Goal: Transaction & Acquisition: Purchase product/service

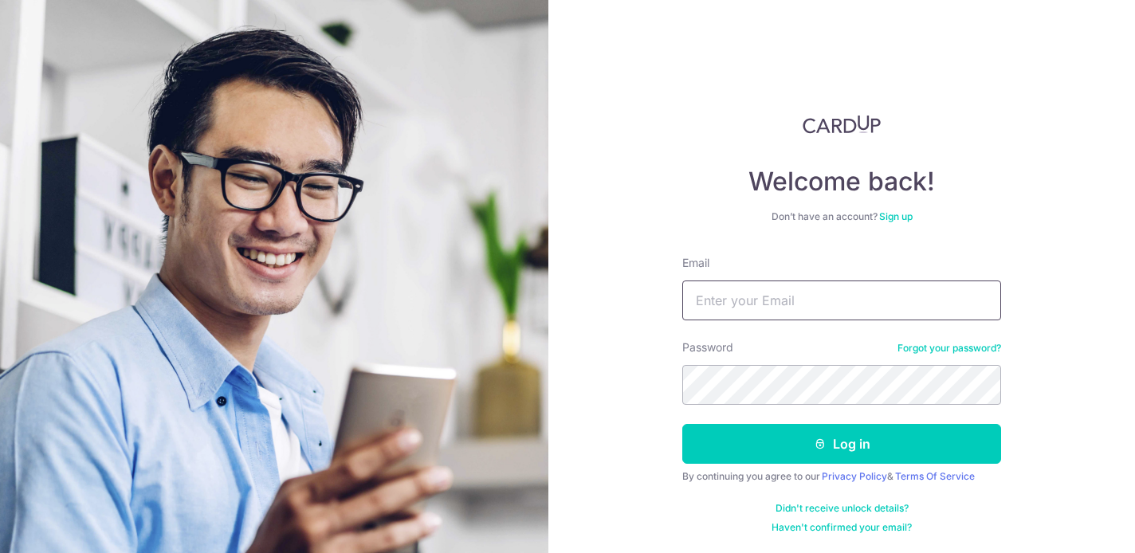
type input "gowanzhen@live.com"
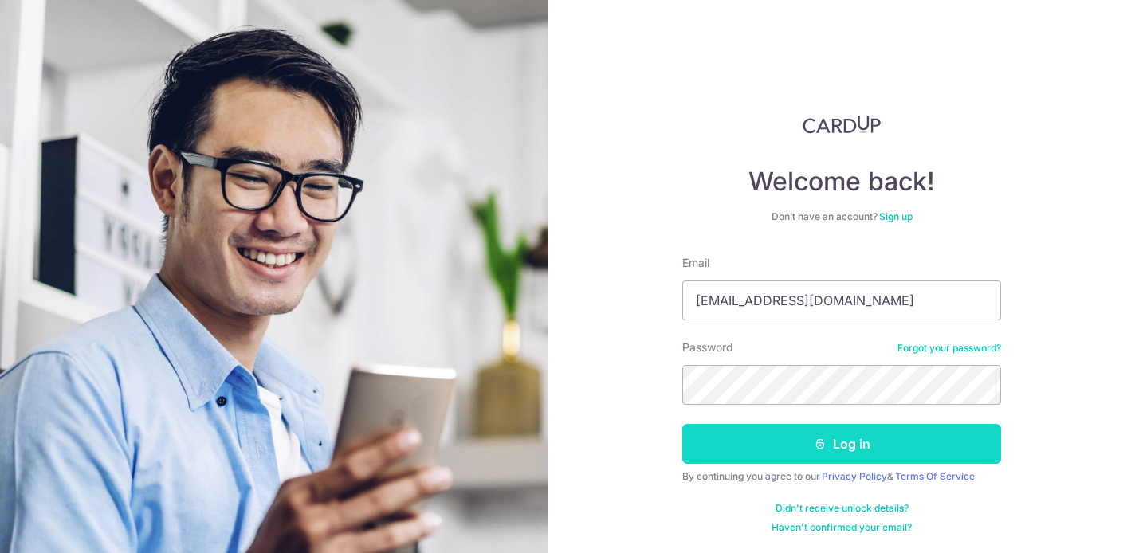
click at [833, 434] on button "Log in" at bounding box center [841, 444] width 319 height 40
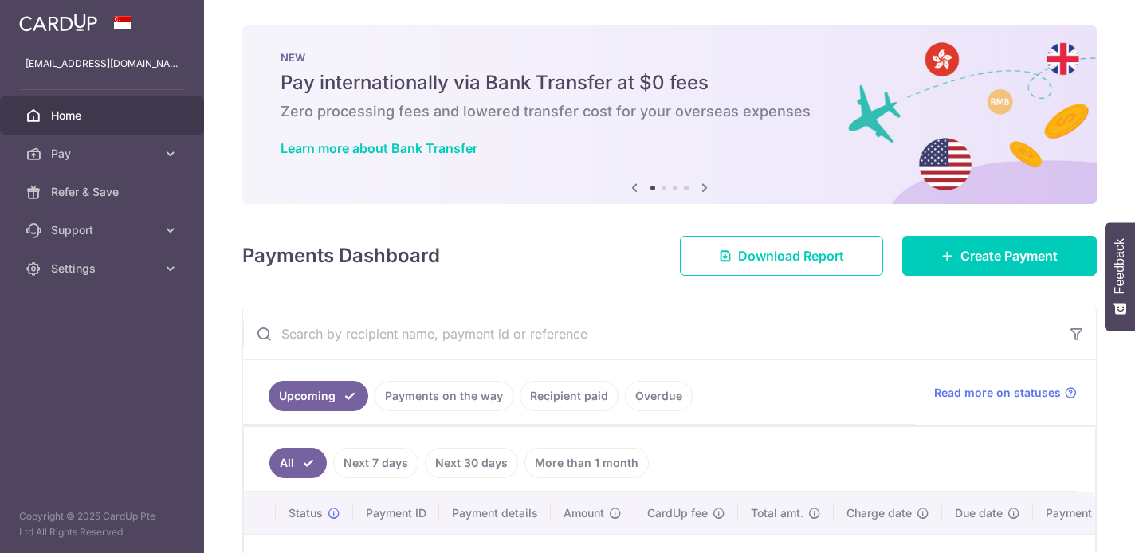
click at [481, 352] on input "text" at bounding box center [650, 333] width 814 height 51
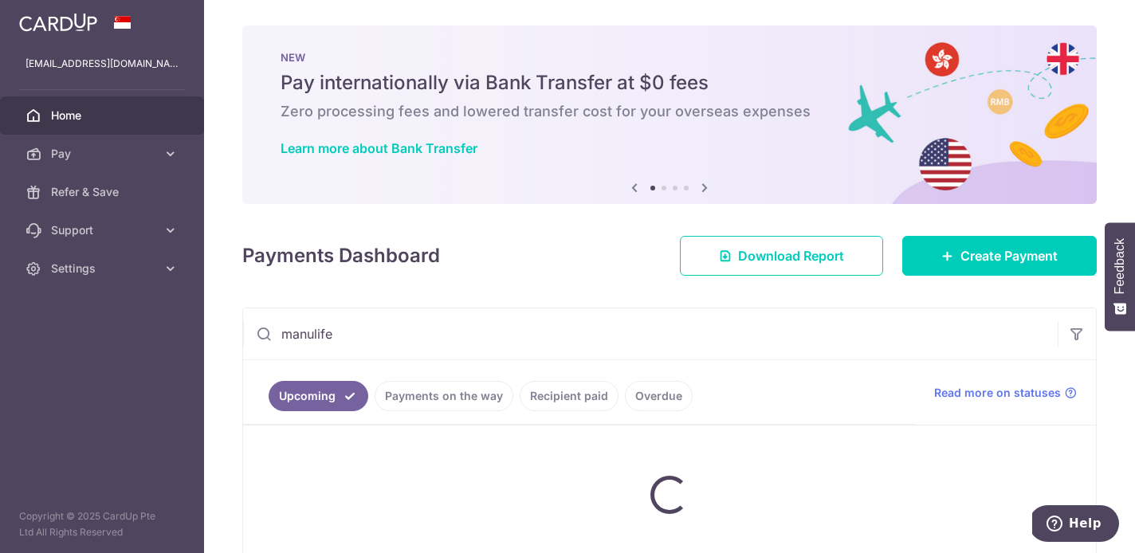
type input "manulife"
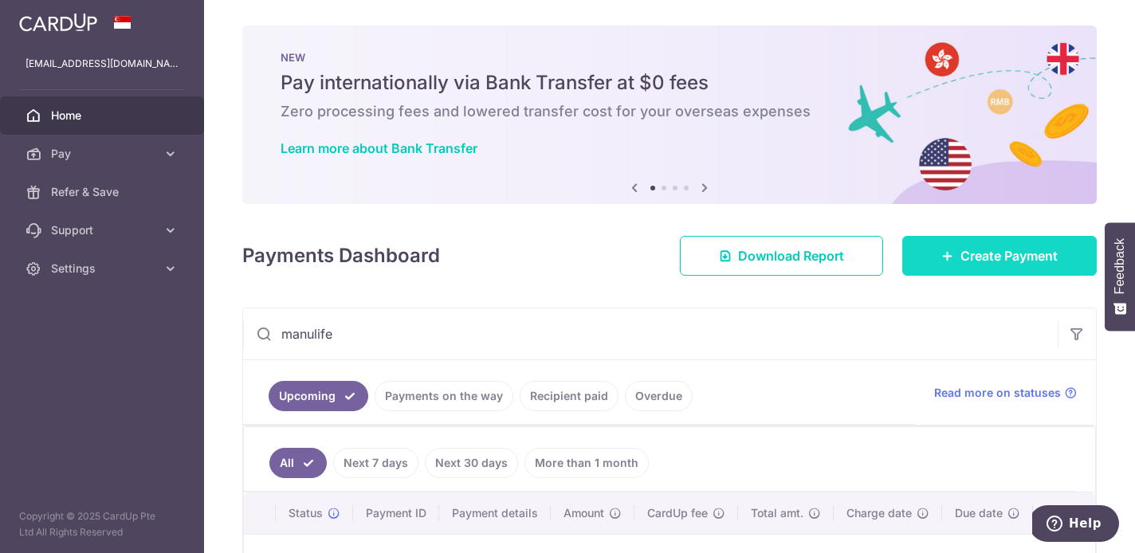
click at [948, 245] on link "Create Payment" at bounding box center [999, 256] width 194 height 40
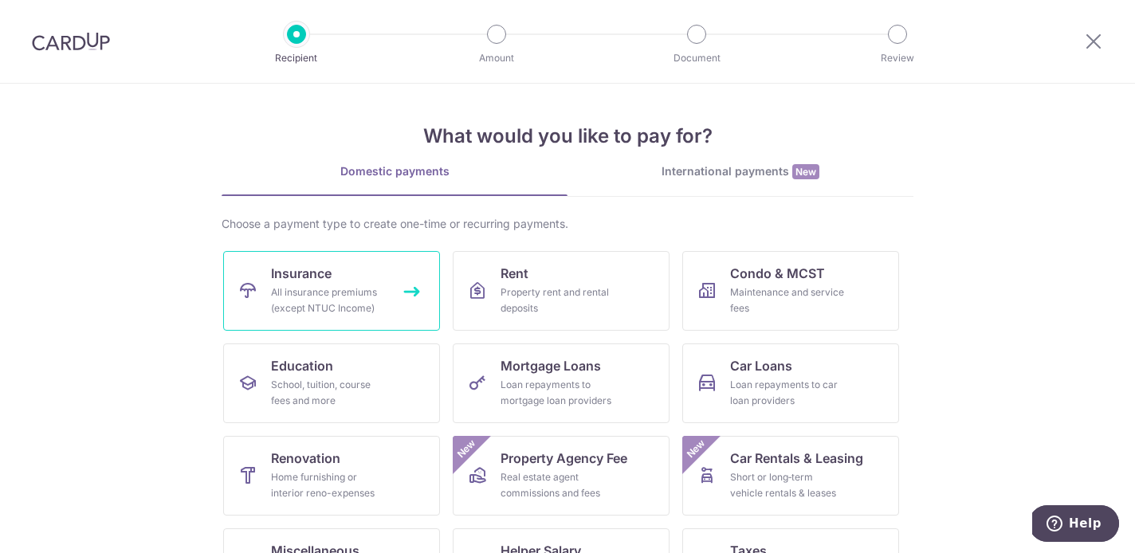
click at [358, 273] on link "Insurance All insurance premiums (except NTUC Income)" at bounding box center [331, 291] width 217 height 80
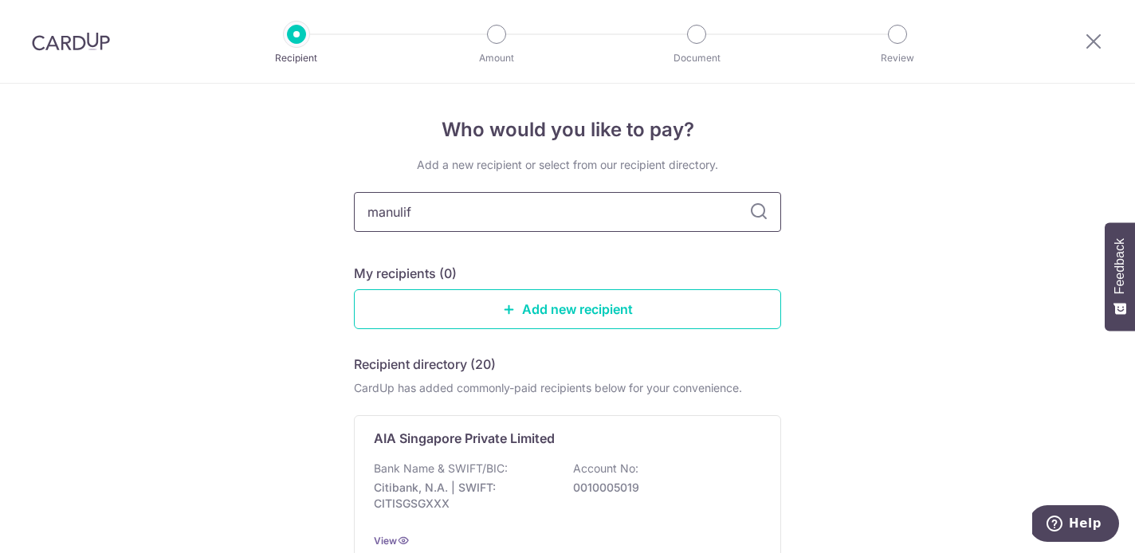
type input "manulife"
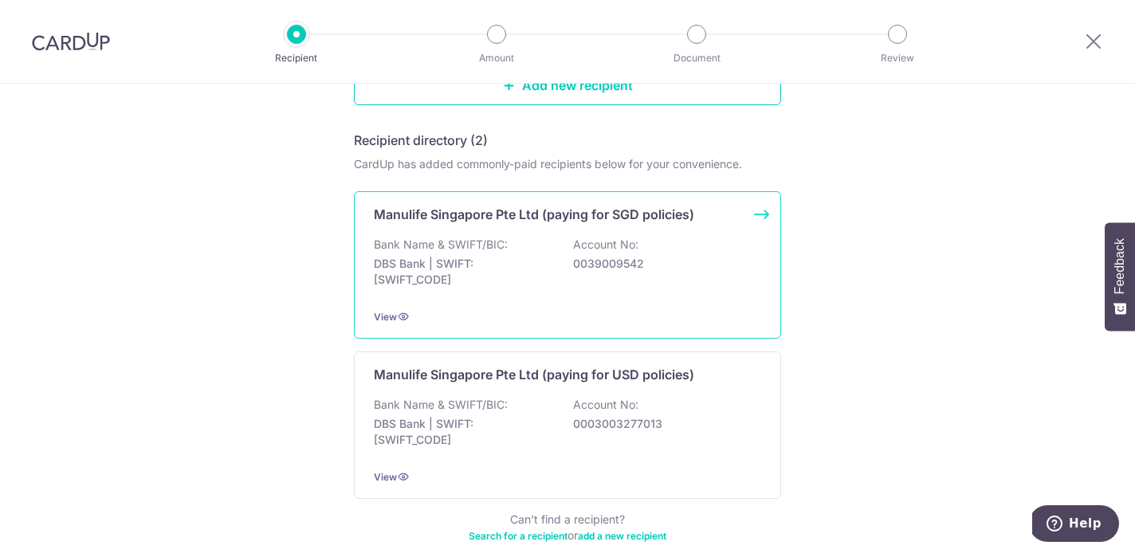
scroll to position [229, 0]
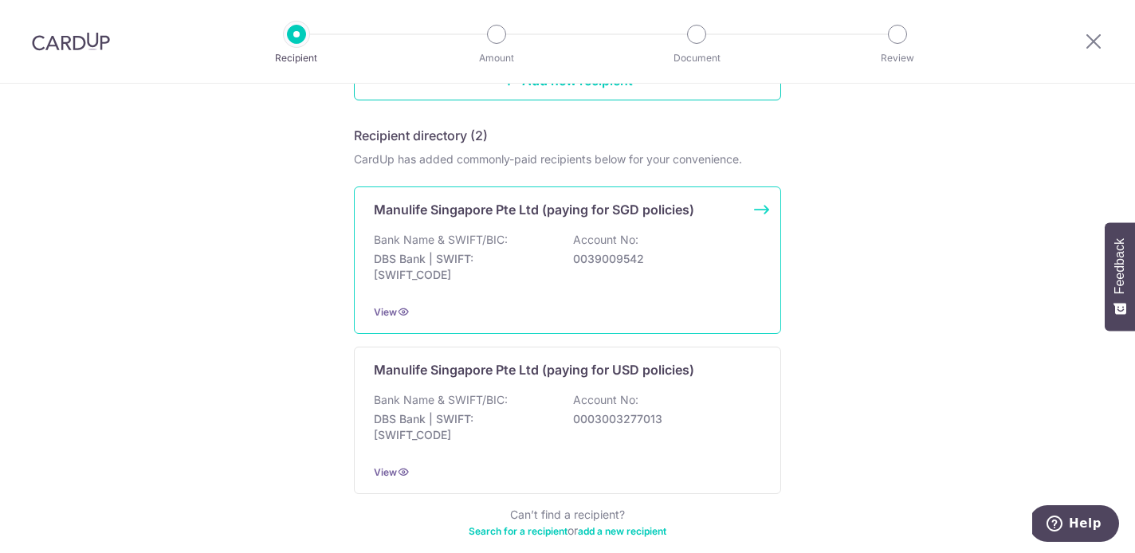
click at [550, 282] on p "DBS Bank | SWIFT: DBSSSGSGXXX" at bounding box center [463, 267] width 179 height 32
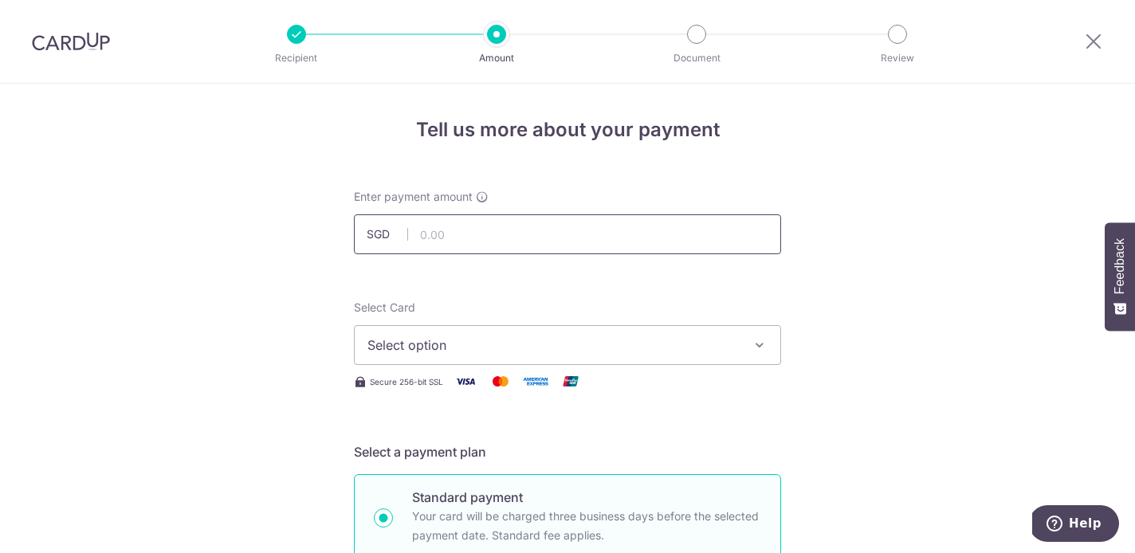
click at [522, 241] on input "text" at bounding box center [567, 234] width 427 height 40
type input "3,446.98"
click at [595, 335] on button "Select option" at bounding box center [567, 345] width 427 height 40
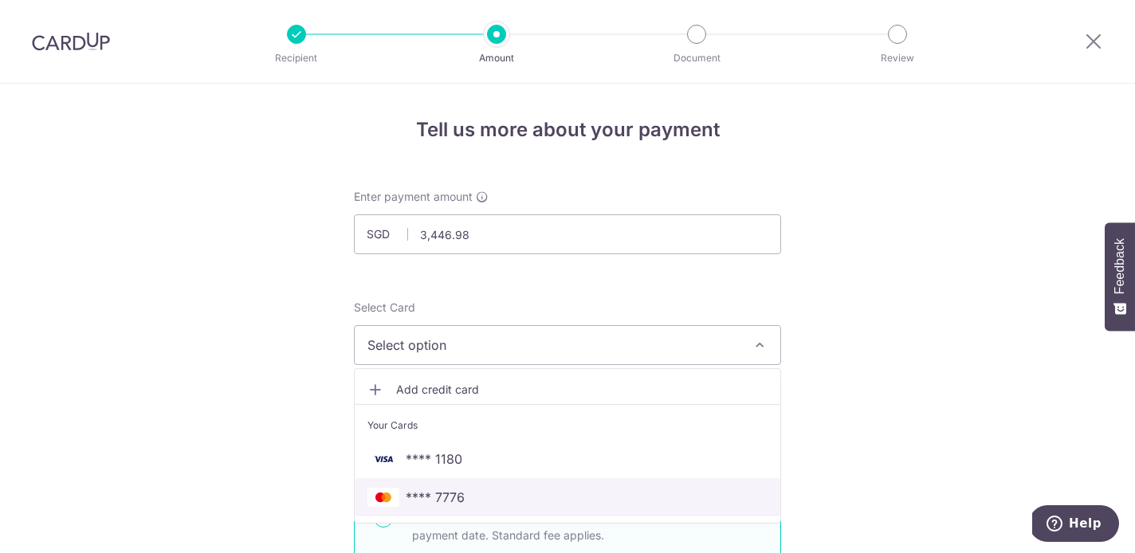
click at [590, 498] on span "**** 7776" at bounding box center [567, 497] width 400 height 19
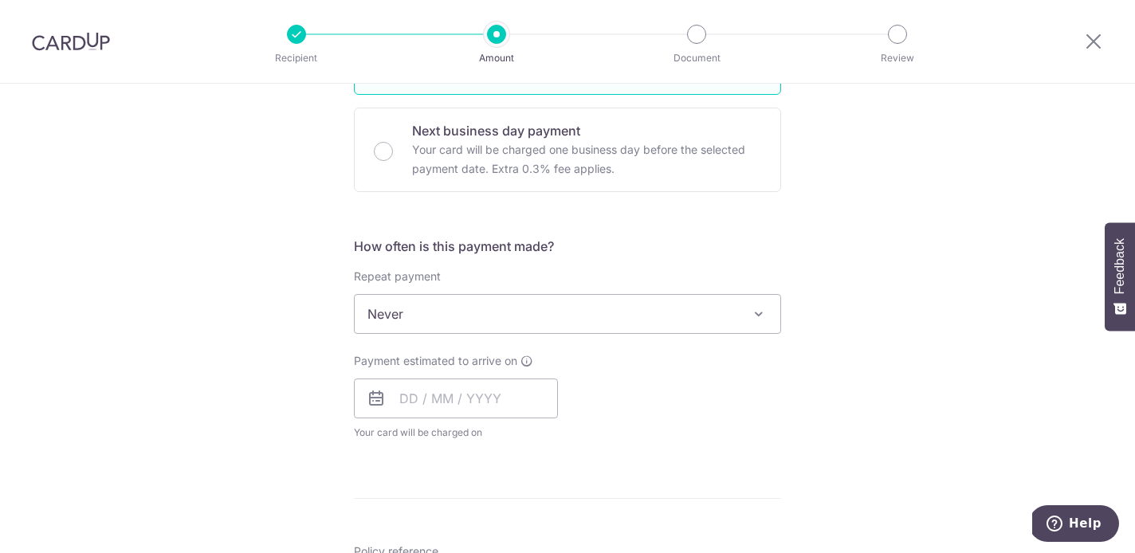
scroll to position [466, 0]
click at [438, 399] on input "text" at bounding box center [456, 396] width 204 height 40
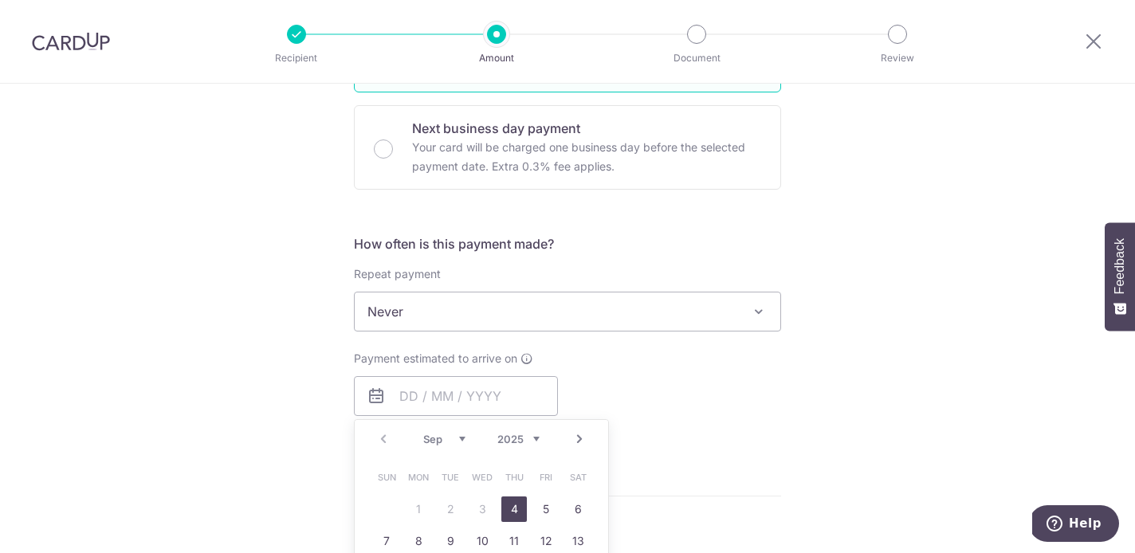
click at [512, 505] on link "4" at bounding box center [514, 509] width 26 height 26
type input "[DATE]"
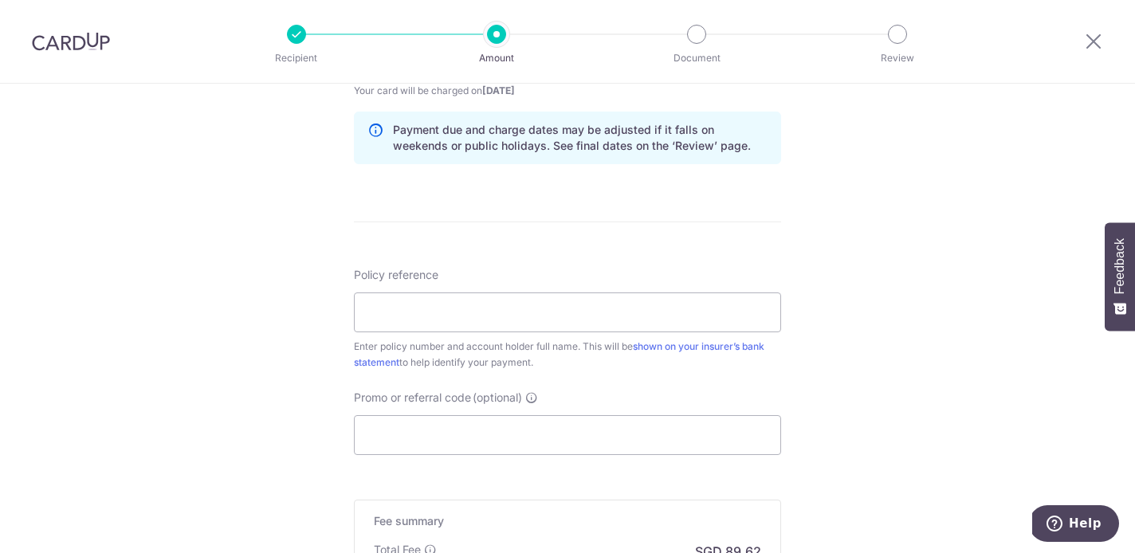
scroll to position [827, 0]
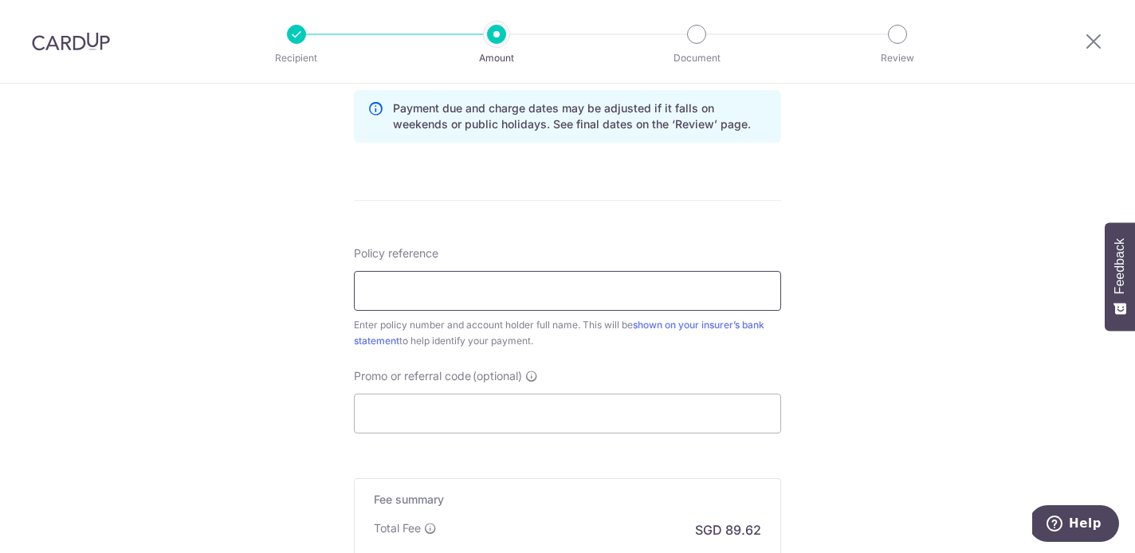
click at [540, 302] on input "Policy reference" at bounding box center [567, 291] width 427 height 40
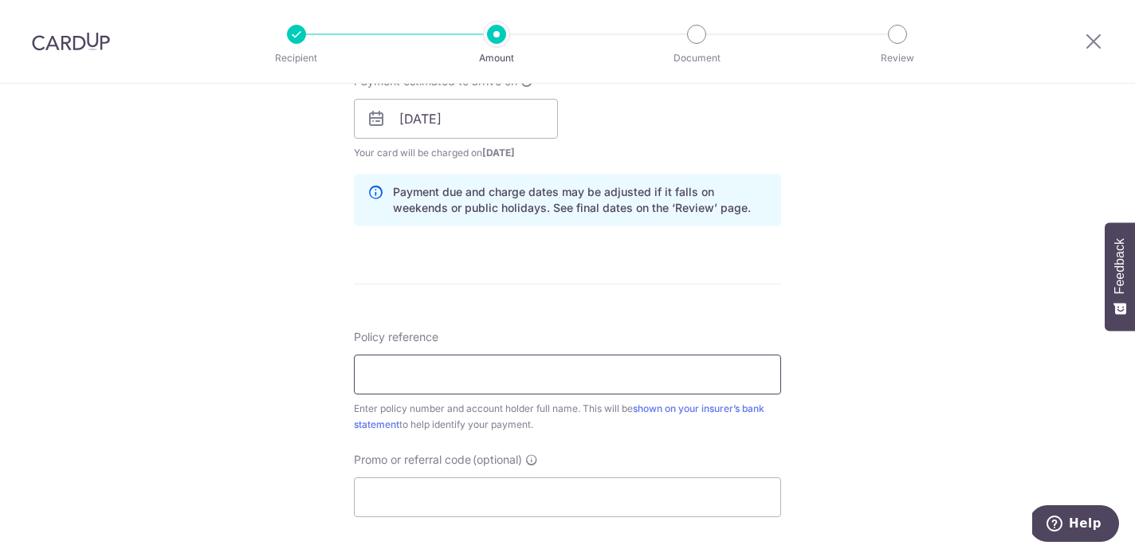
scroll to position [744, 0]
type input "2490790262"
click at [688, 477] on input "Promo or referral code (optional)" at bounding box center [567, 497] width 427 height 40
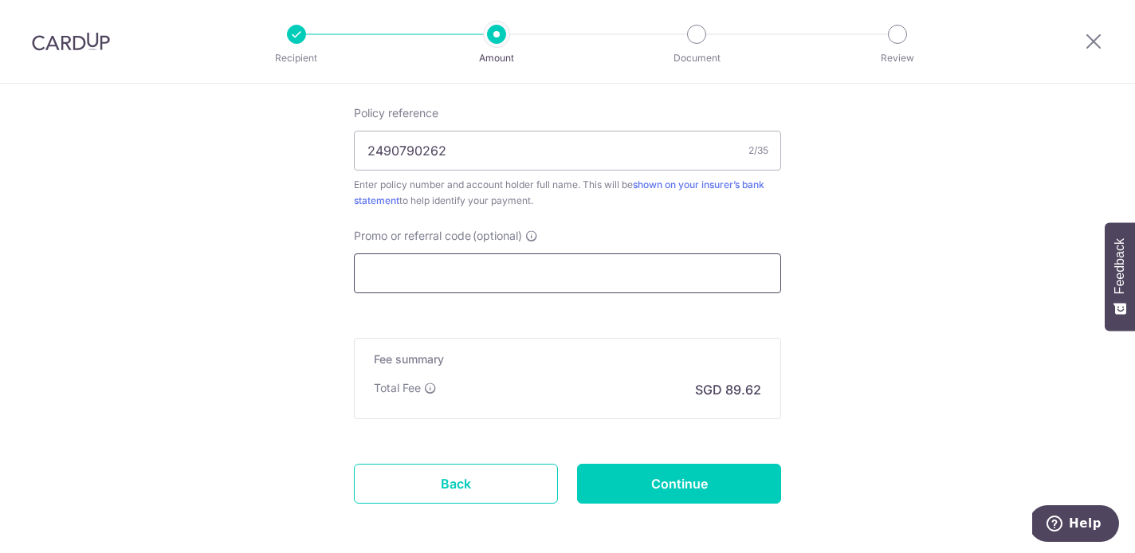
scroll to position [965, 0]
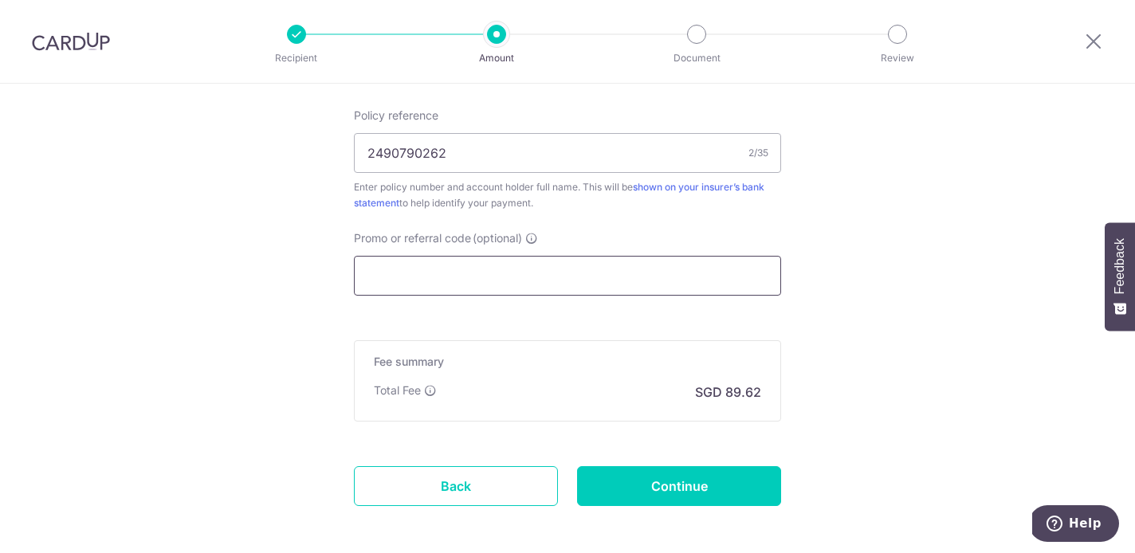
click at [638, 285] on input "Promo or referral code (optional)" at bounding box center [567, 276] width 427 height 40
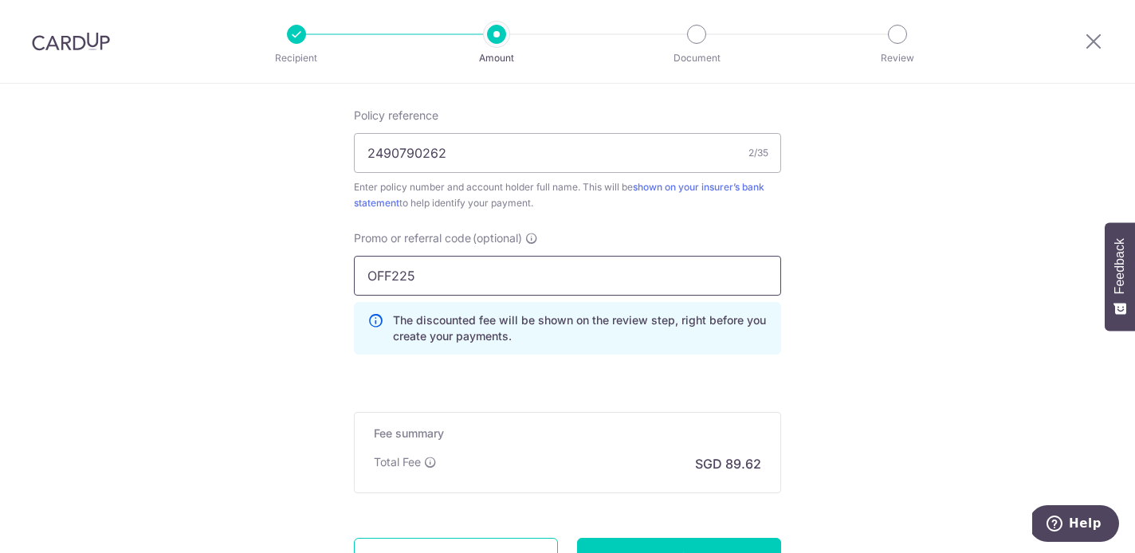
type input "OFF225"
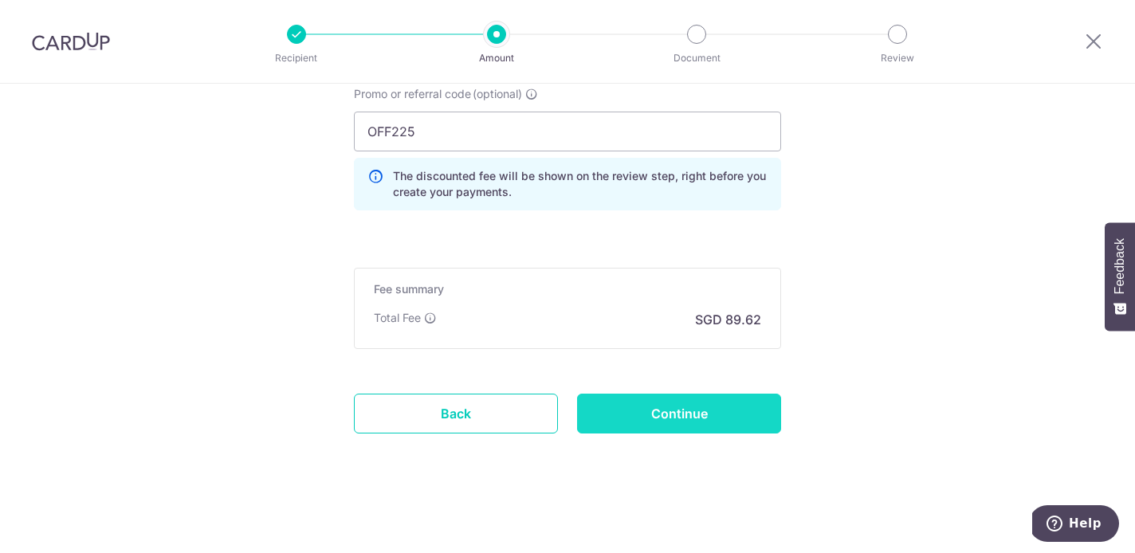
scroll to position [1109, 0]
click at [709, 398] on input "Continue" at bounding box center [679, 414] width 204 height 40
type input "Create Schedule"
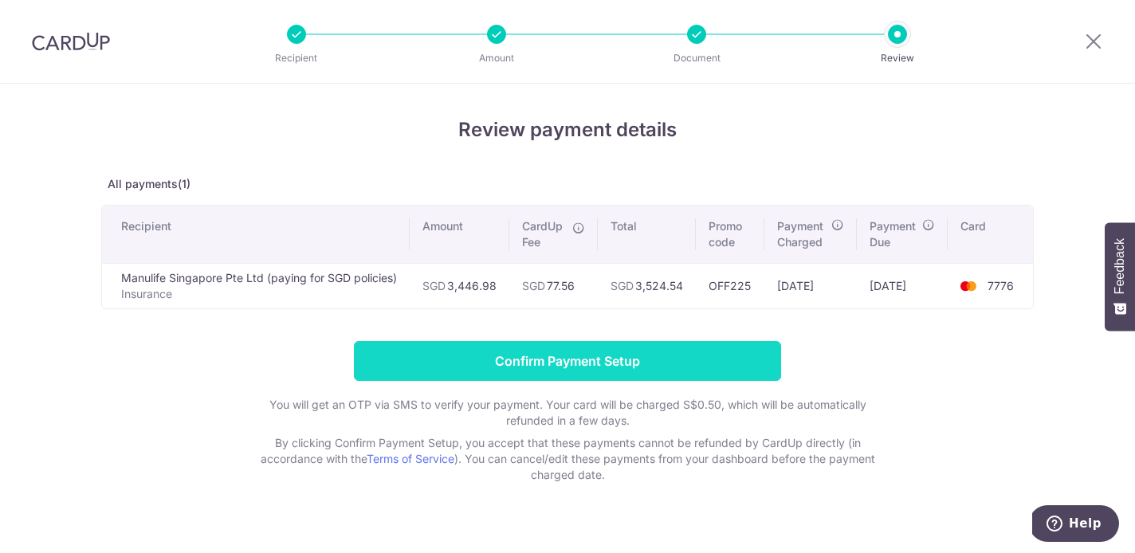
click at [720, 343] on input "Confirm Payment Setup" at bounding box center [567, 361] width 427 height 40
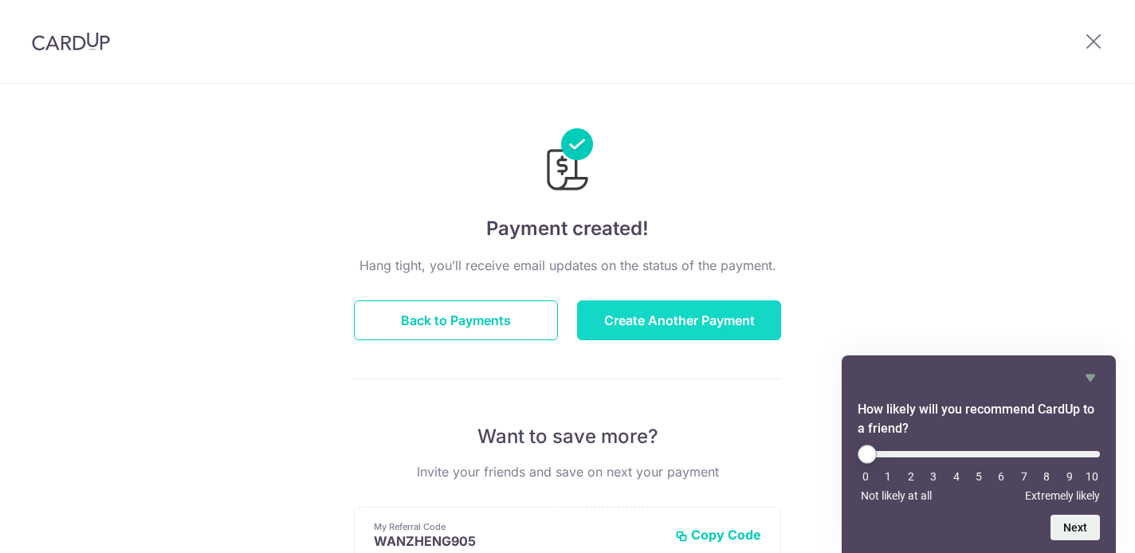
click at [645, 322] on button "Create Another Payment" at bounding box center [679, 320] width 204 height 40
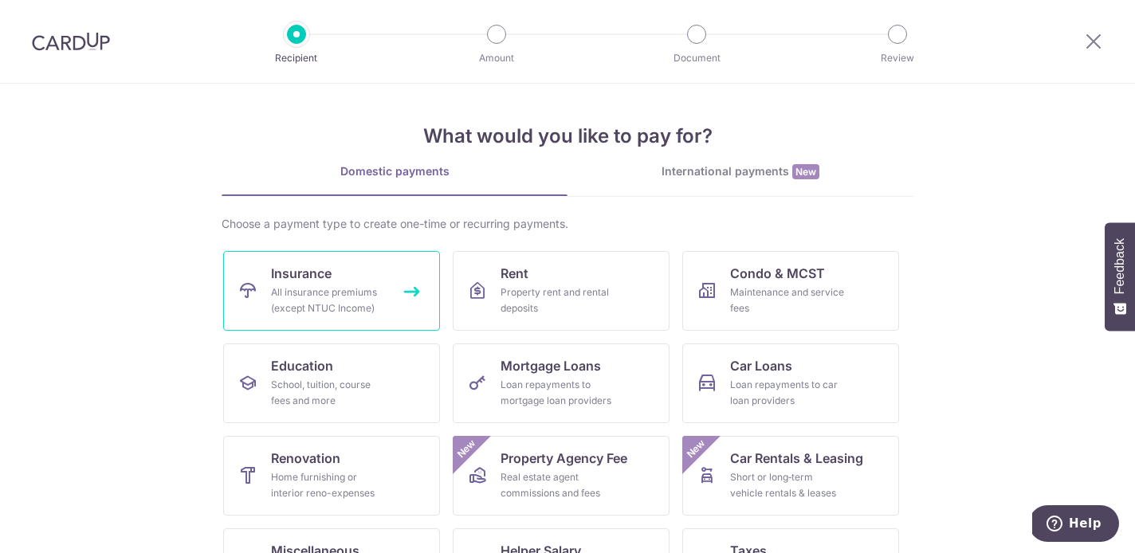
click at [396, 289] on link "Insurance All insurance premiums (except NTUC Income)" at bounding box center [331, 291] width 217 height 80
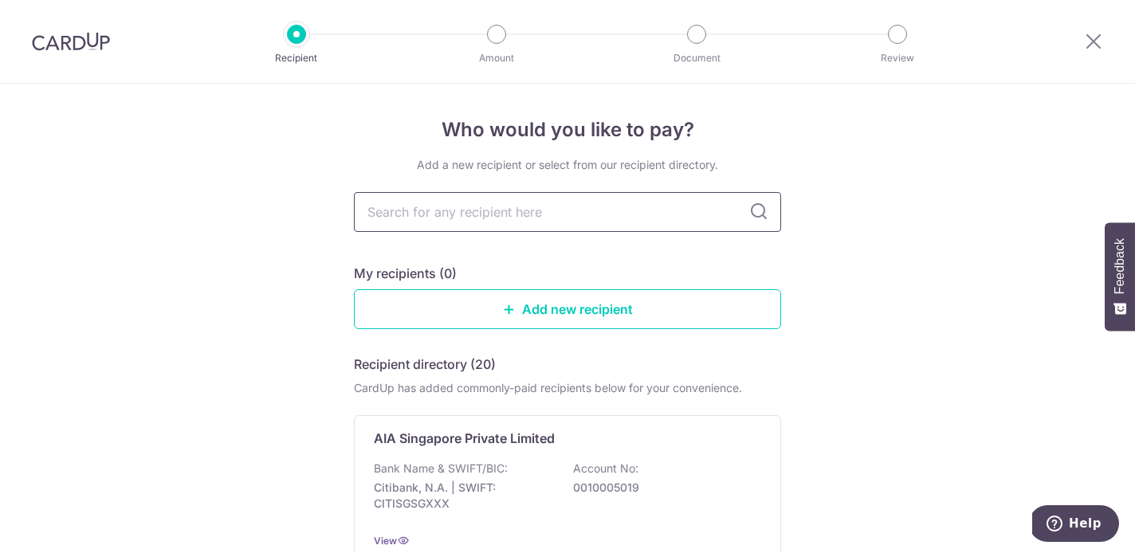
click at [419, 204] on input "text" at bounding box center [567, 212] width 427 height 40
type input "manu"
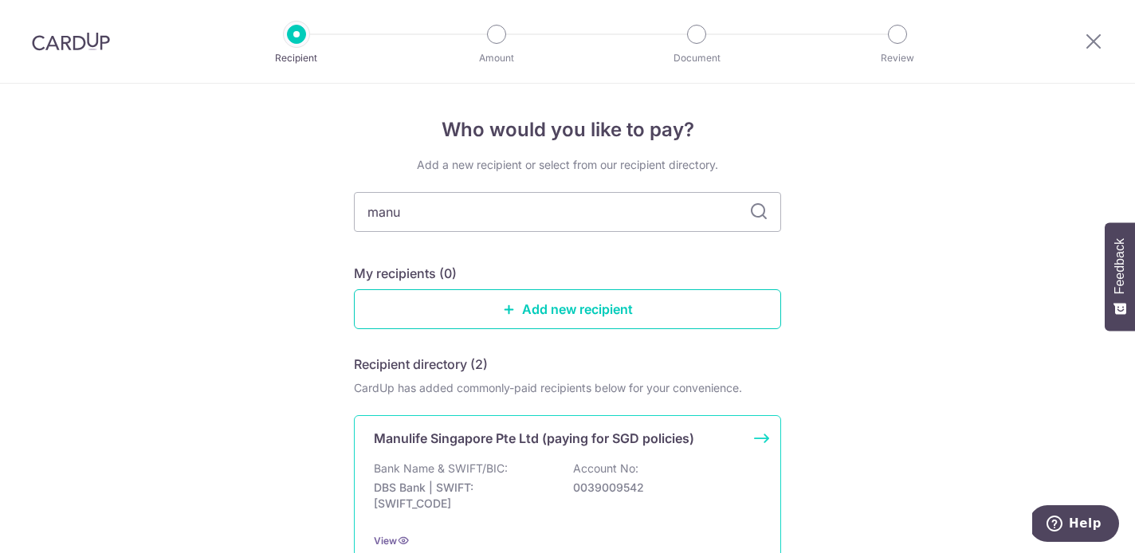
click at [512, 490] on p "DBS Bank | SWIFT: DBSSSGSGXXX" at bounding box center [463, 496] width 179 height 32
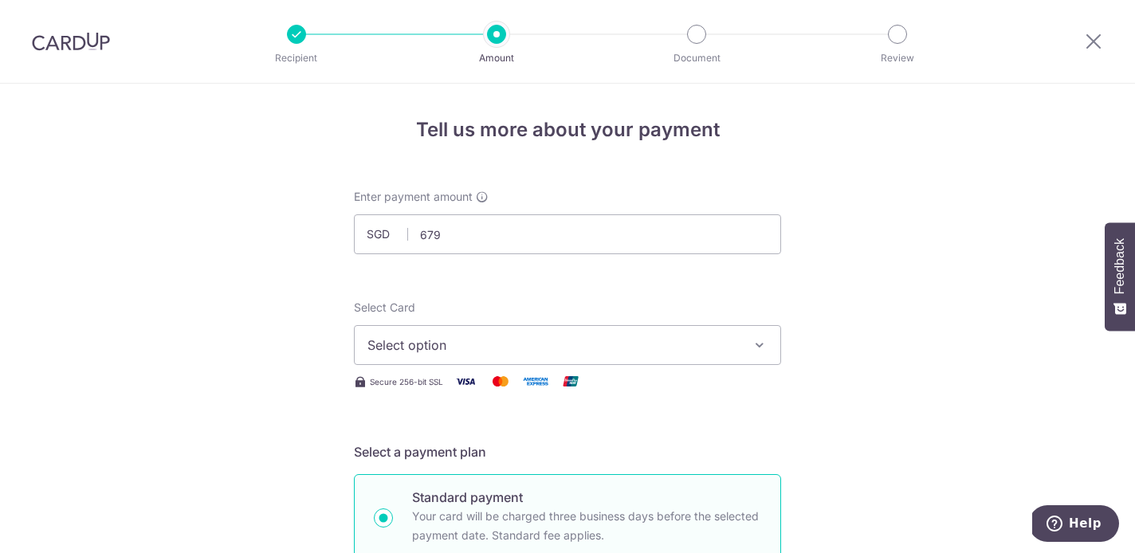
type input "679.98"
click at [434, 347] on span "Select option" at bounding box center [552, 345] width 371 height 19
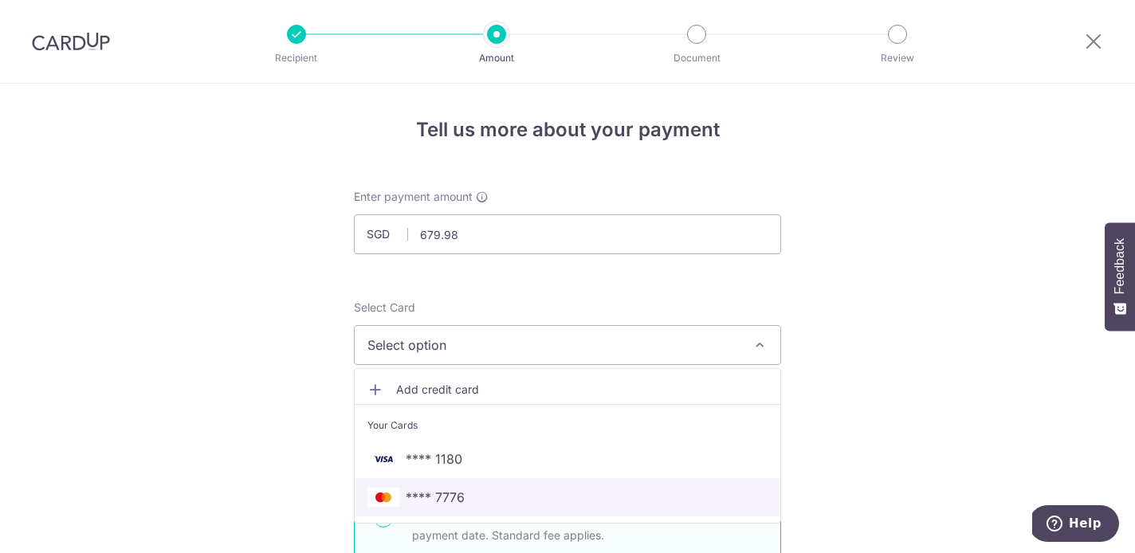
click at [459, 502] on span "**** 7776" at bounding box center [435, 497] width 59 height 19
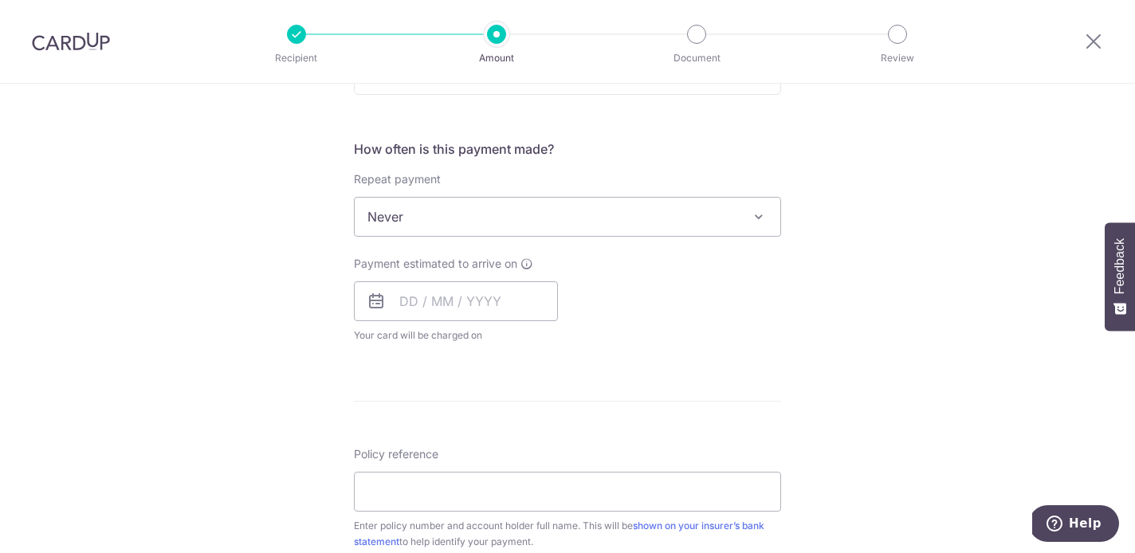
scroll to position [573, 0]
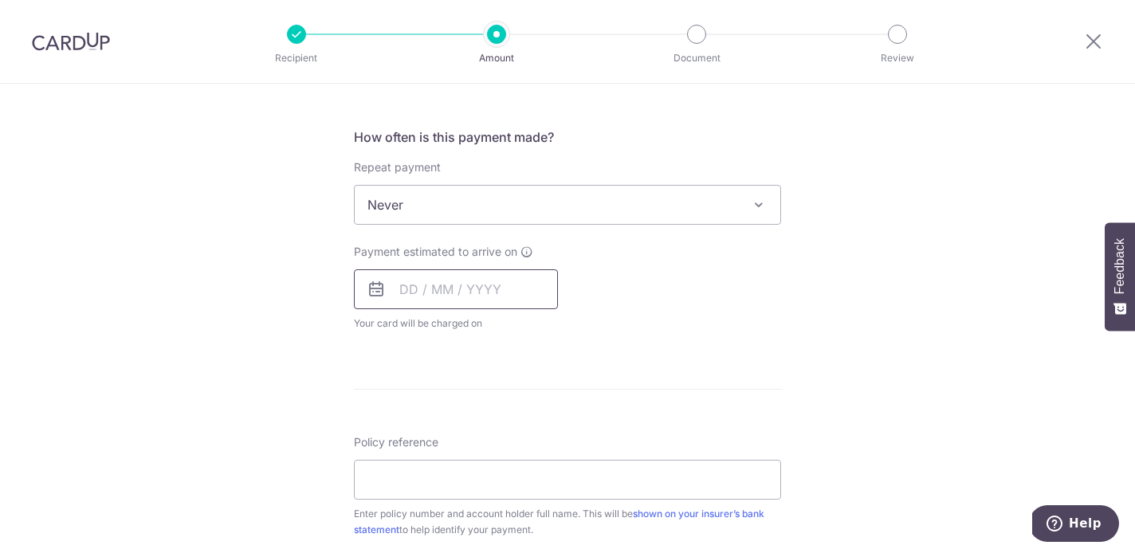
click at [459, 296] on input "text" at bounding box center [456, 289] width 204 height 40
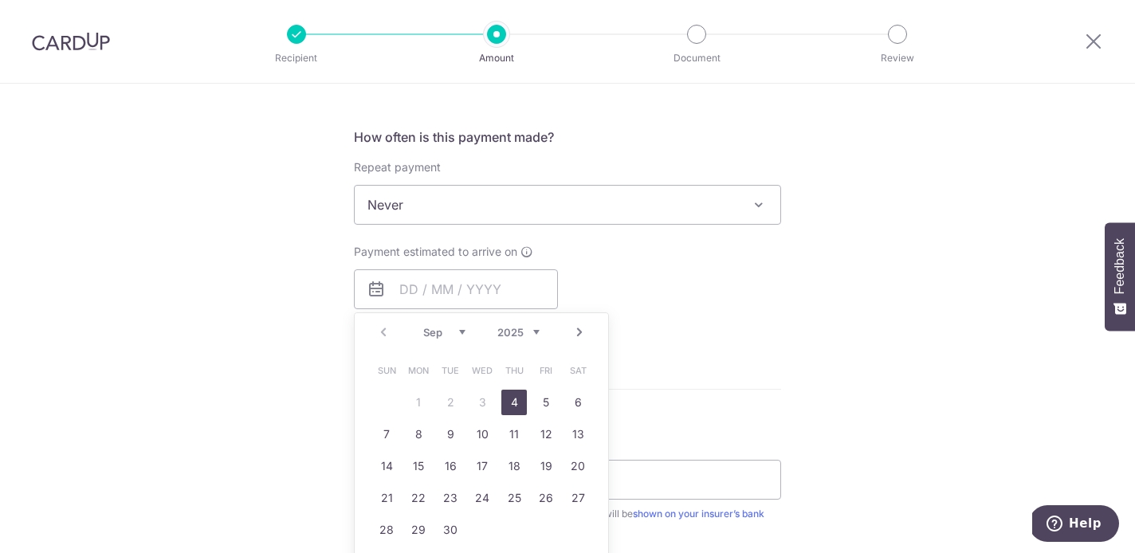
click at [518, 406] on link "4" at bounding box center [514, 403] width 26 height 26
type input "[DATE]"
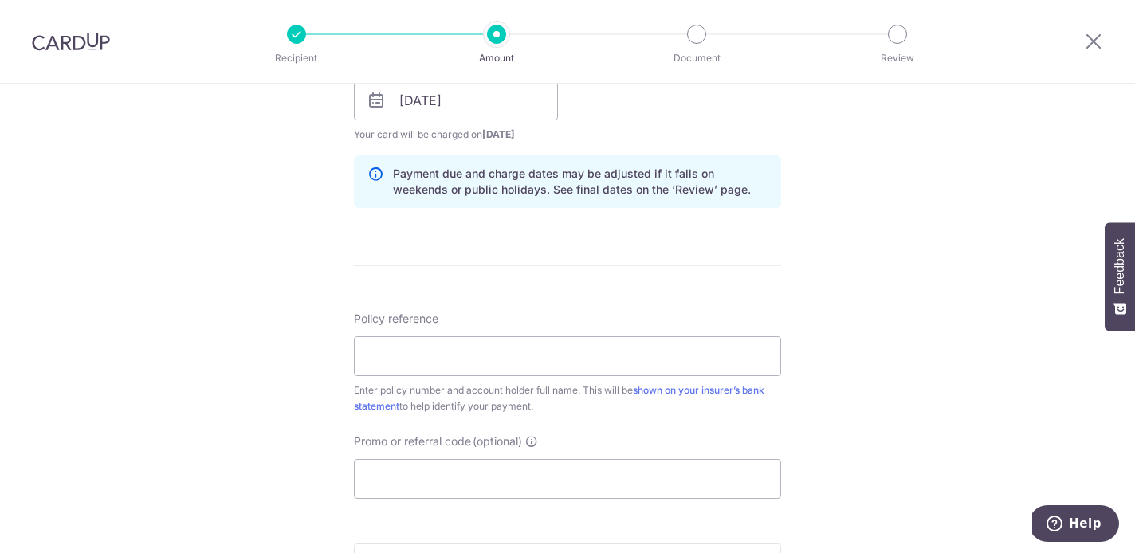
scroll to position [761, 0]
click at [457, 357] on input "Policy reference" at bounding box center [567, 357] width 427 height 40
type input "2470058672"
click at [820, 433] on div "Tell us more about your payment Enter payment amount SGD 679.98 679.98 Select C…" at bounding box center [567, 76] width 1135 height 1507
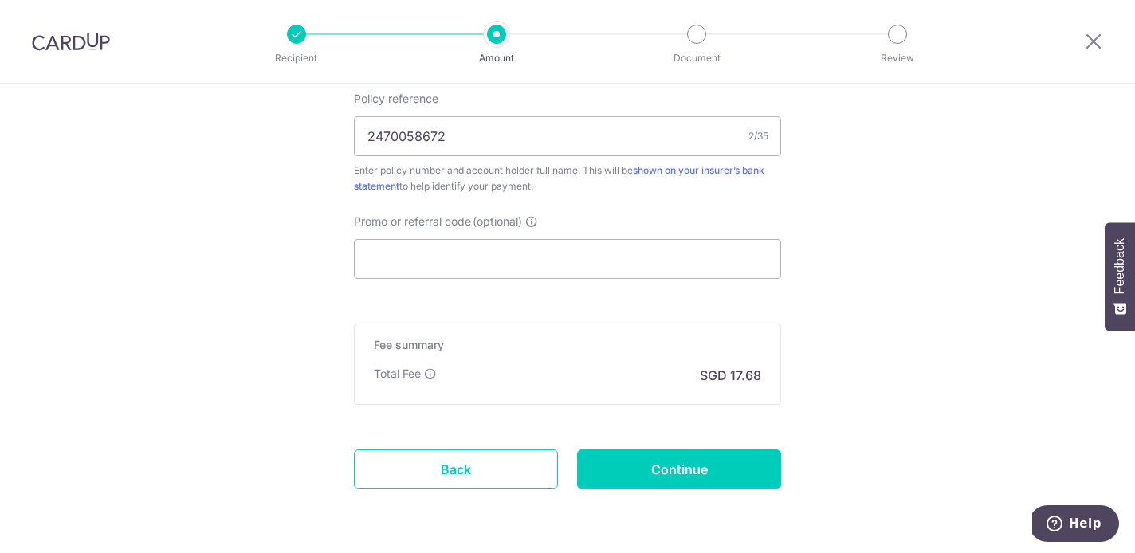
scroll to position [981, 0]
click at [744, 485] on input "Continue" at bounding box center [679, 470] width 204 height 40
type input "Create Schedule"
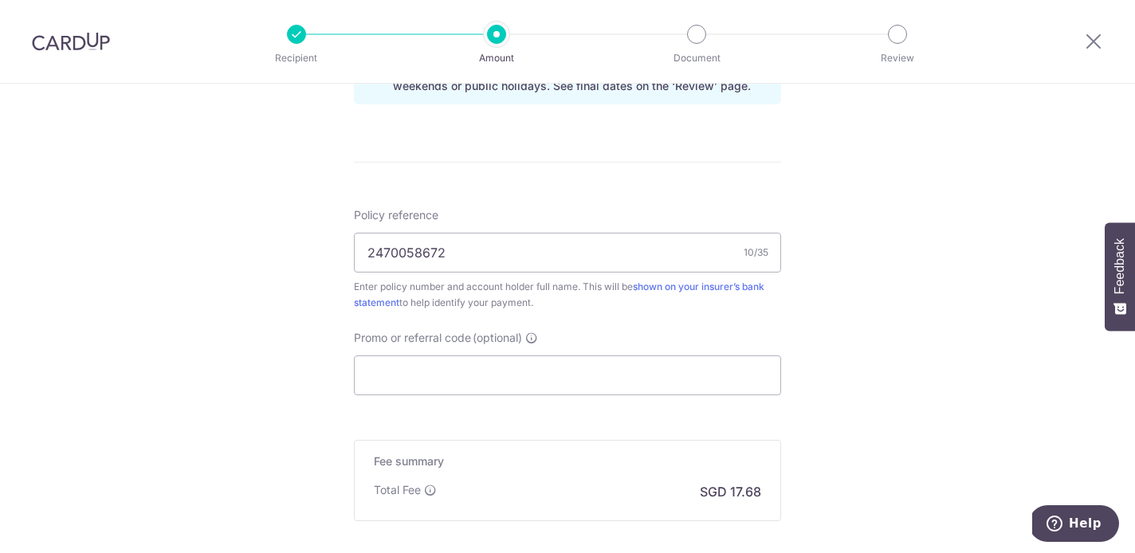
scroll to position [923, 0]
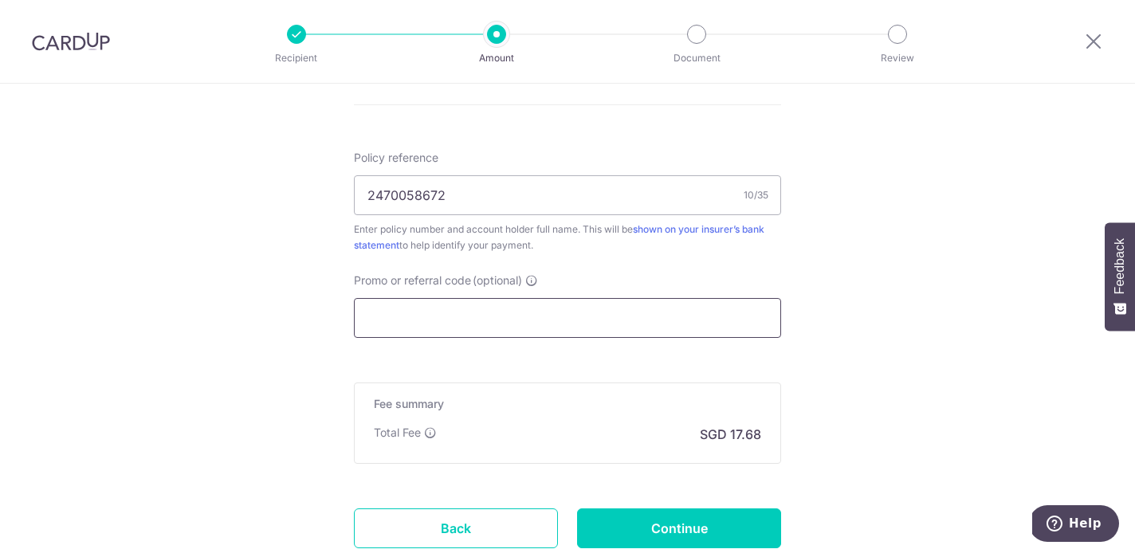
click at [503, 309] on input "Promo or referral code (optional)" at bounding box center [567, 318] width 427 height 40
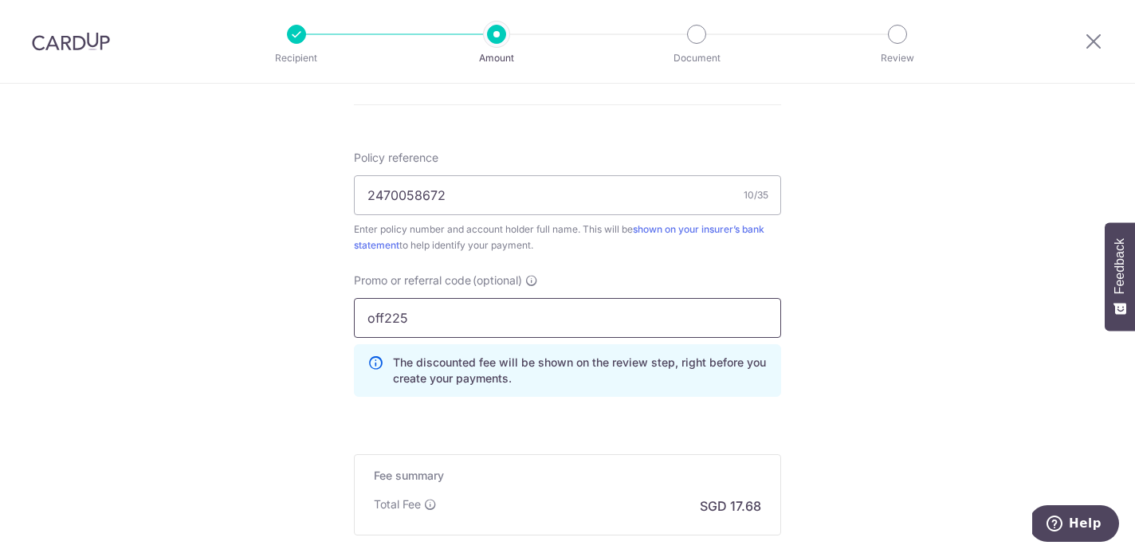
type input "off225"
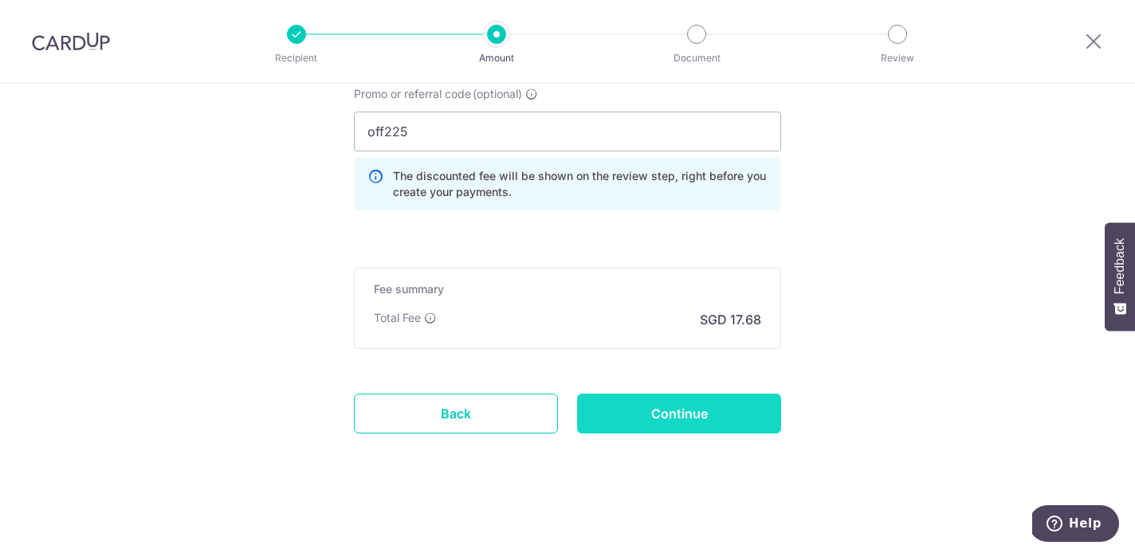
scroll to position [1109, 0]
click at [669, 418] on input "Continue" at bounding box center [679, 414] width 204 height 40
type input "Update Schedule"
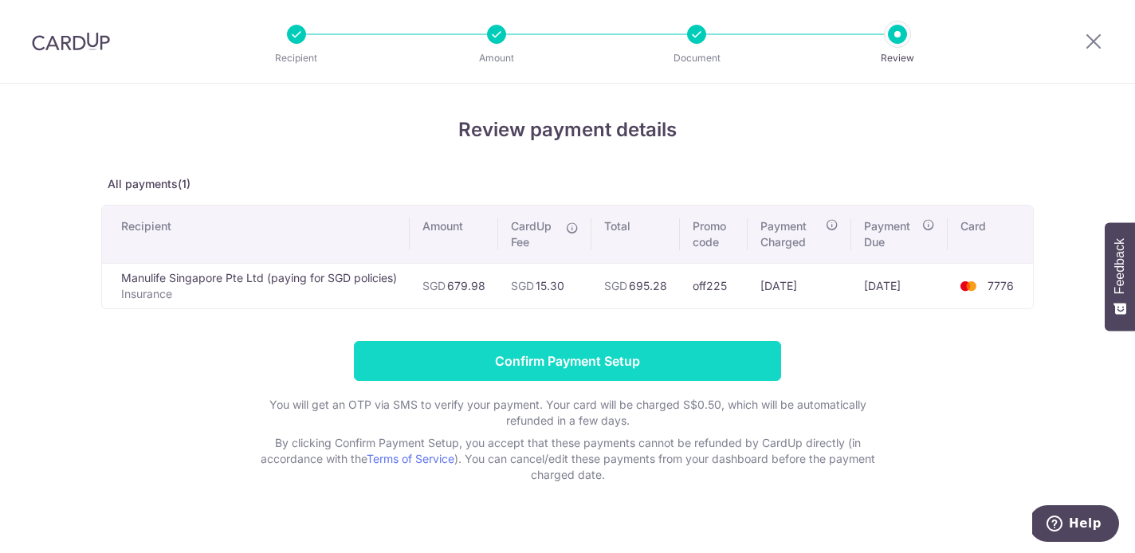
click at [708, 351] on input "Confirm Payment Setup" at bounding box center [567, 361] width 427 height 40
